Goal: Find specific page/section: Find specific page/section

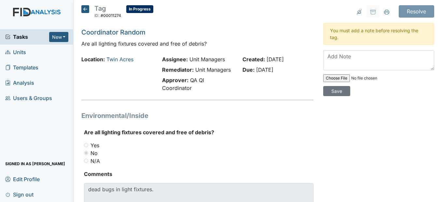
click at [86, 9] on icon at bounding box center [85, 9] width 8 height 8
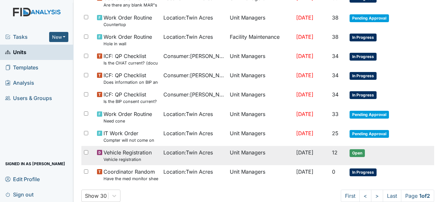
scroll to position [456, 0]
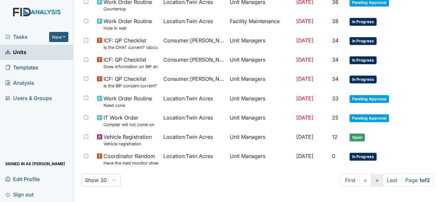
click at [371, 179] on link ">" at bounding box center [377, 180] width 12 height 12
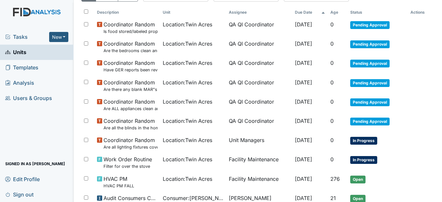
scroll to position [101, 0]
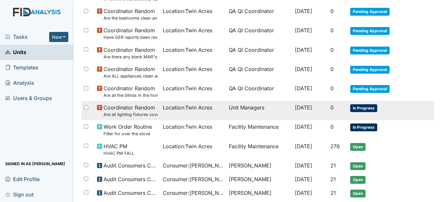
click at [226, 104] on td "Unit Managers" at bounding box center [259, 110] width 66 height 19
